Goal: Information Seeking & Learning: Learn about a topic

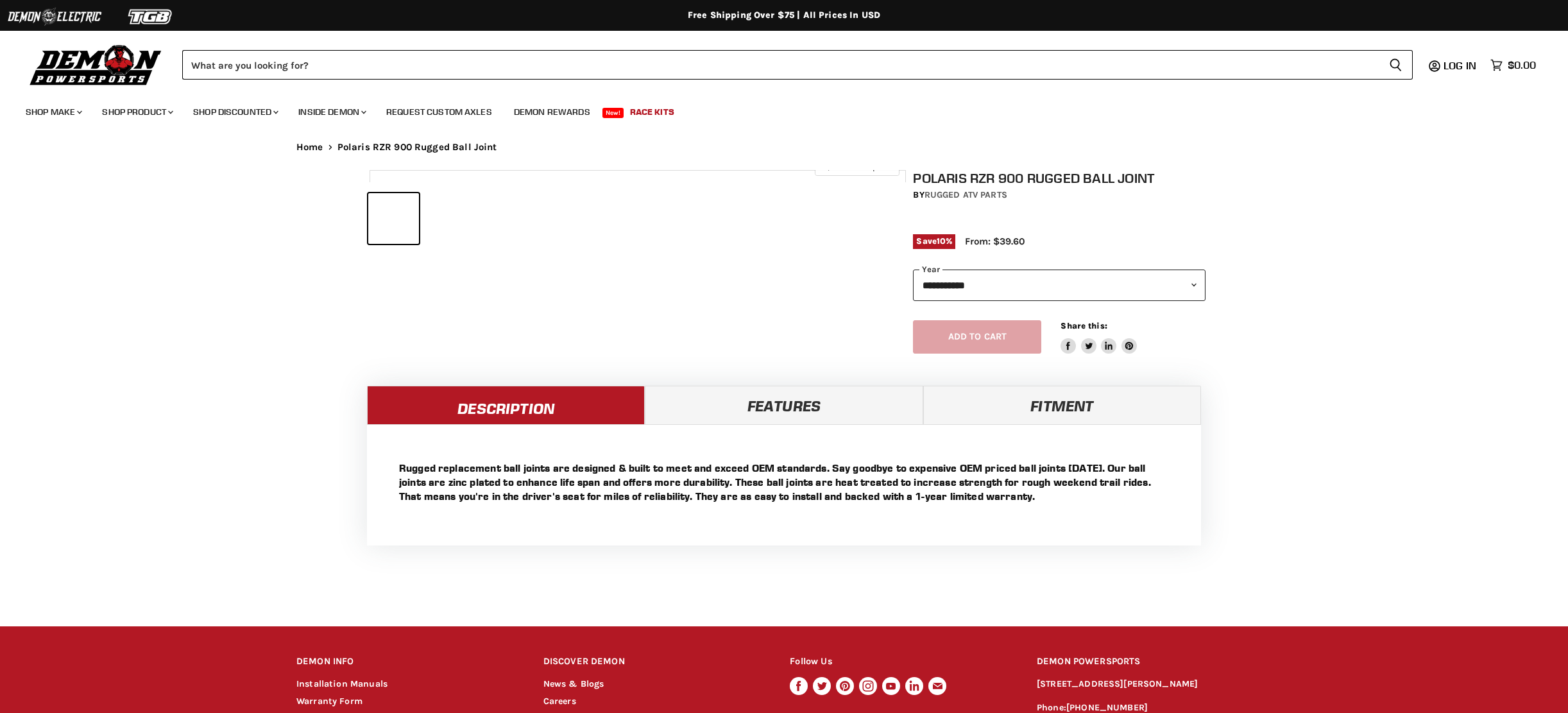
select select "******"
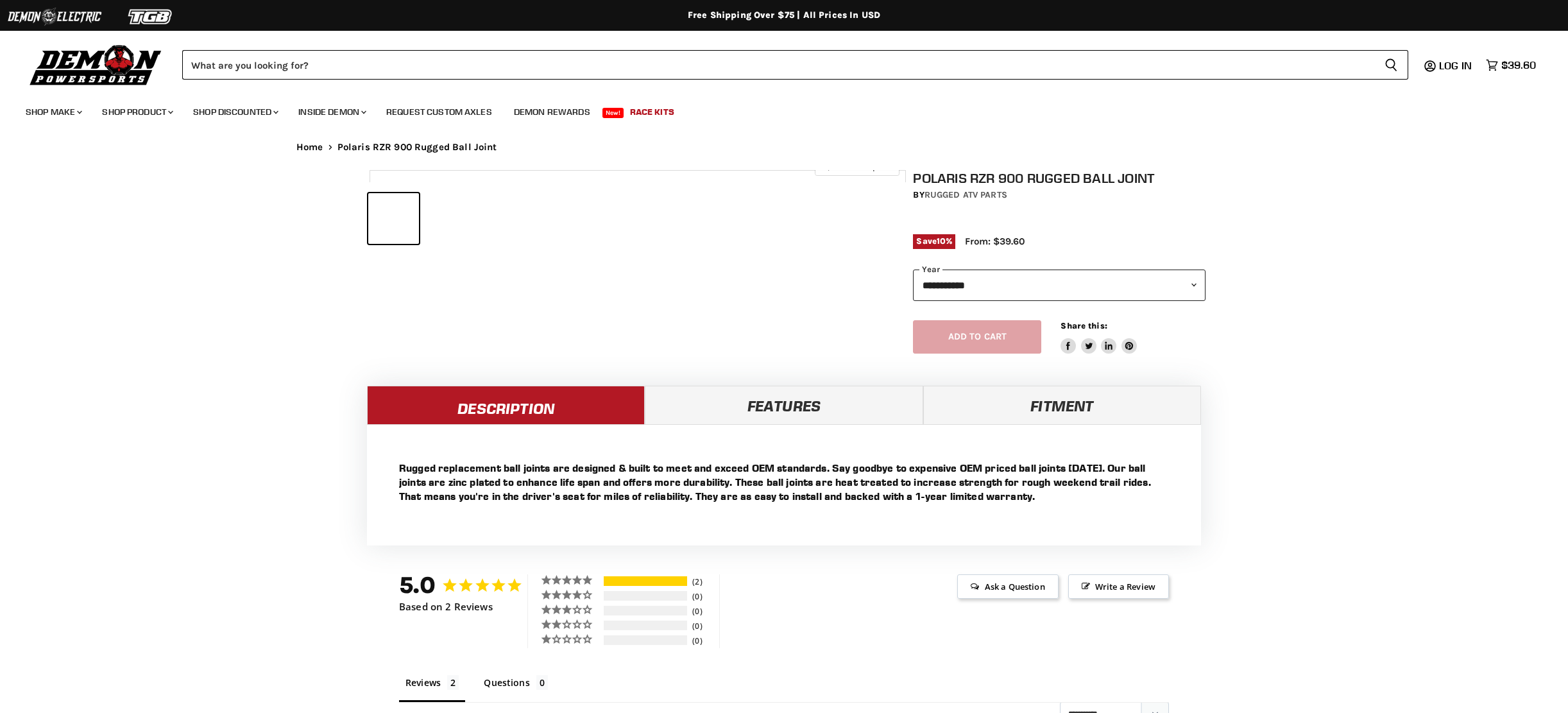
select select "******"
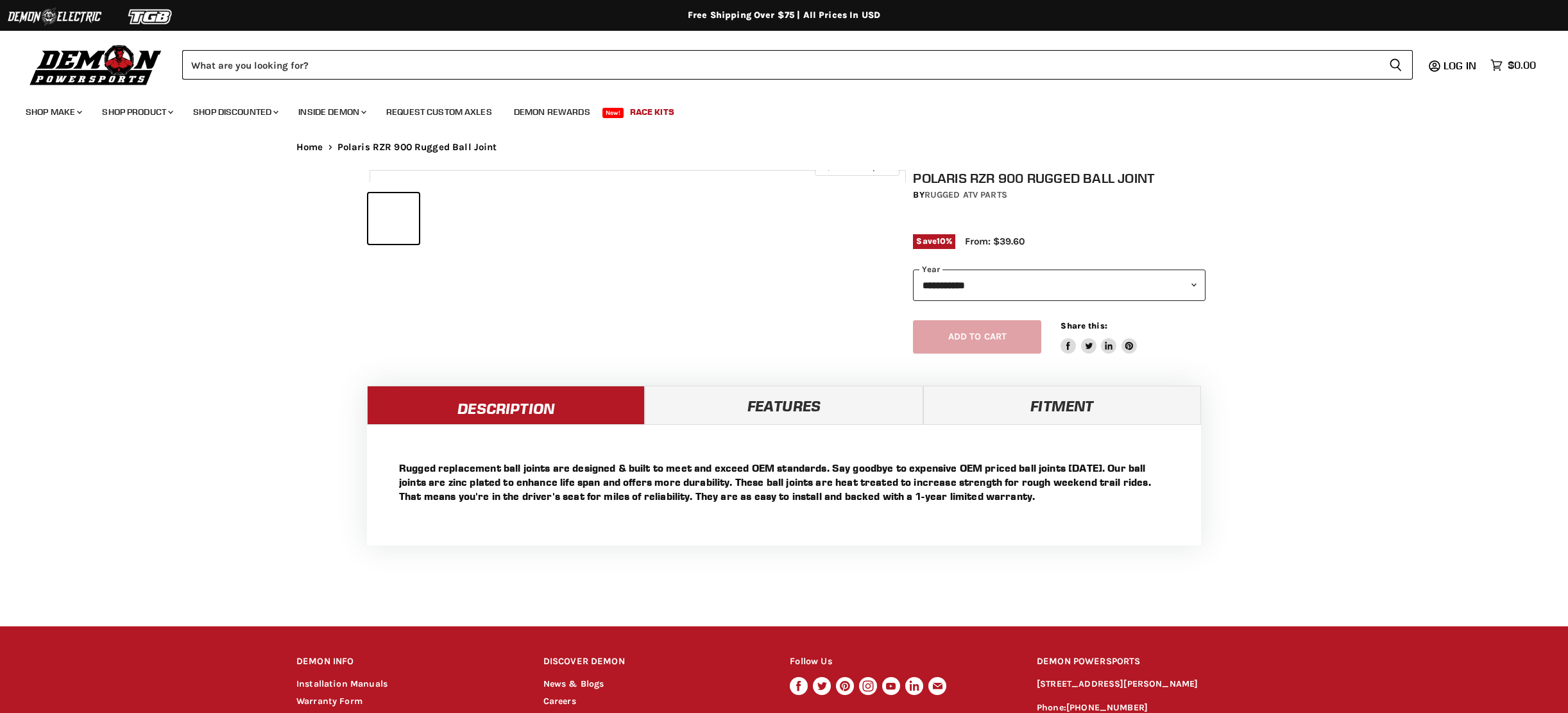
select select "******"
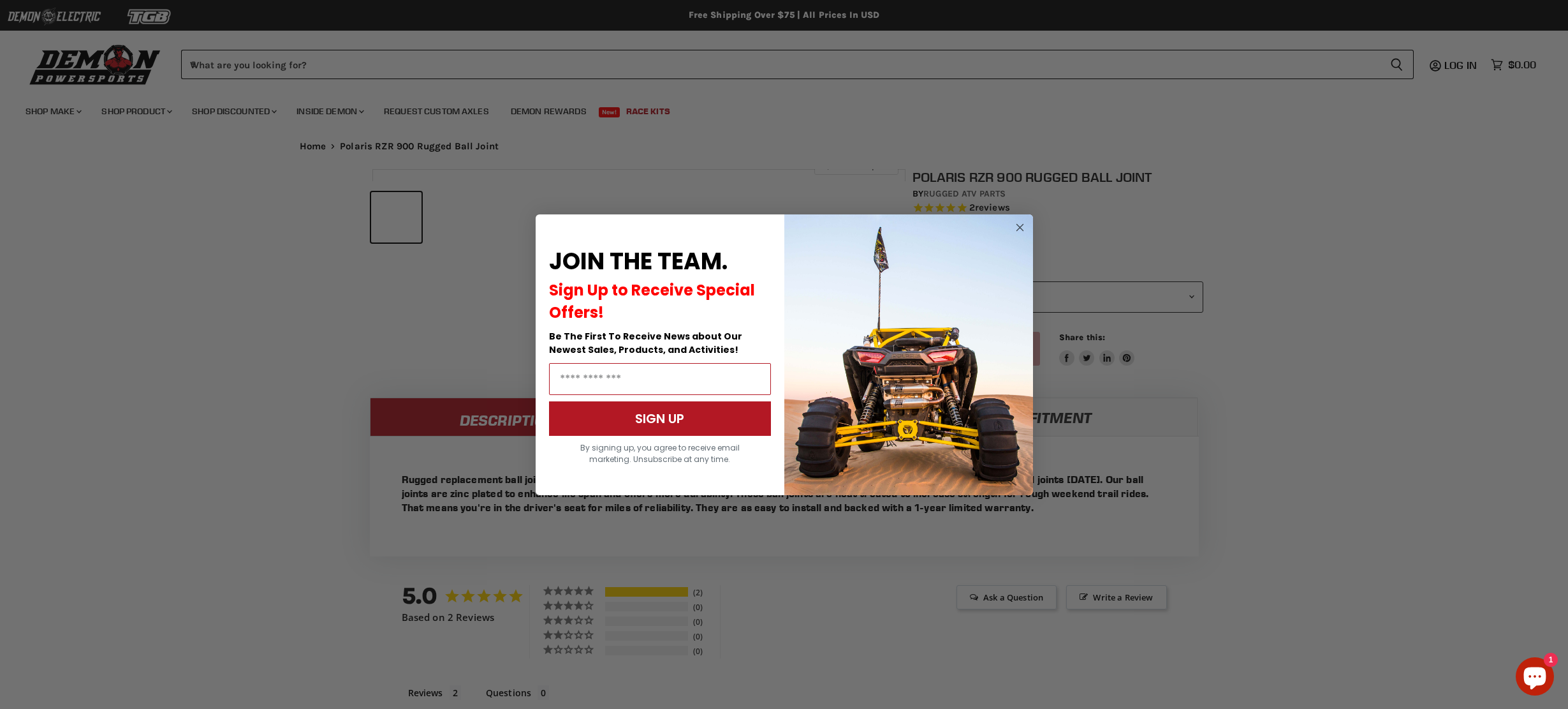
scroll to position [709, 0]
